Goal: Task Accomplishment & Management: Manage account settings

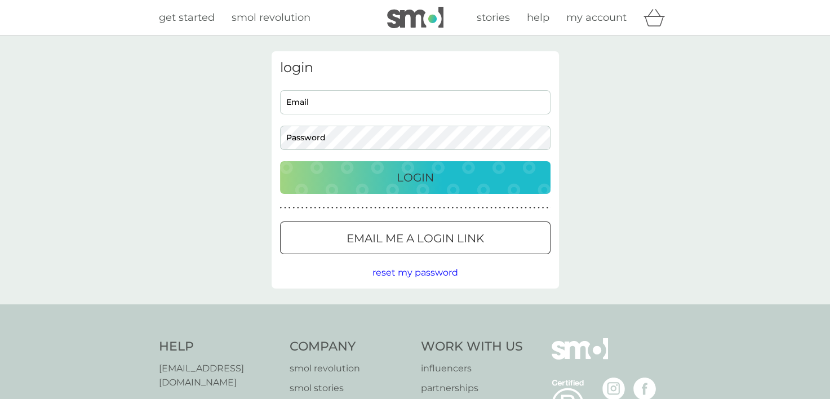
type input "[EMAIL_ADDRESS][DOMAIN_NAME]"
click at [439, 179] on div "Login" at bounding box center [415, 177] width 248 height 18
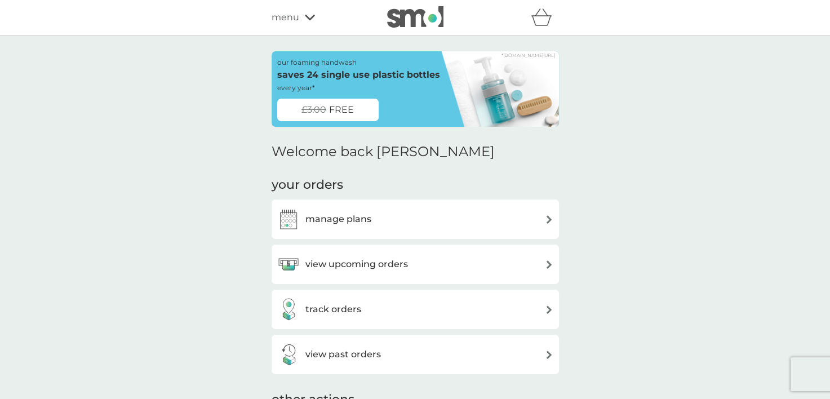
click at [372, 266] on h3 "view upcoming orders" at bounding box center [356, 264] width 103 height 15
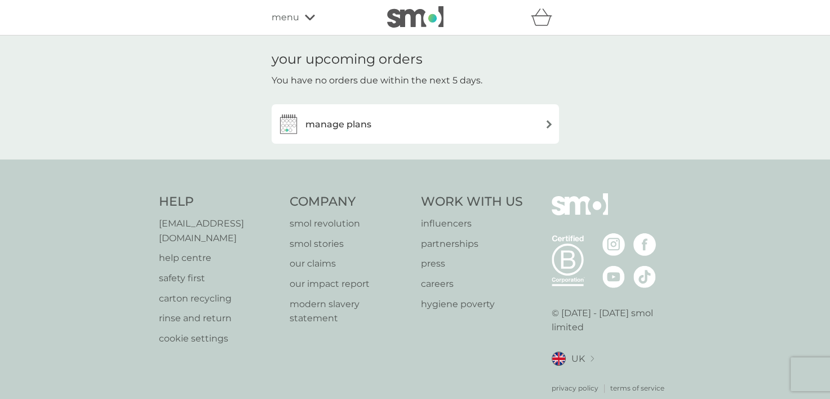
click at [343, 128] on h3 "manage plans" at bounding box center [338, 124] width 66 height 15
